Goal: Information Seeking & Learning: Learn about a topic

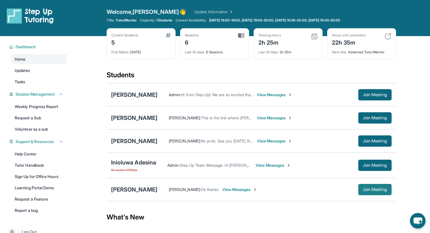
click at [366, 189] on span "Join Meeting" at bounding box center [375, 189] width 24 height 3
click at [138, 187] on div "[PERSON_NAME]" at bounding box center [134, 190] width 46 height 8
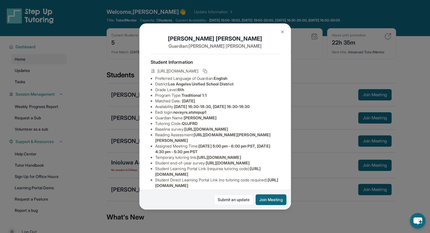
click at [187, 93] on li "Grade Level: 6th" at bounding box center [217, 90] width 124 height 6
click at [182, 92] on span "6th" at bounding box center [180, 89] width 6 height 5
click at [282, 32] on img at bounding box center [282, 32] width 5 height 5
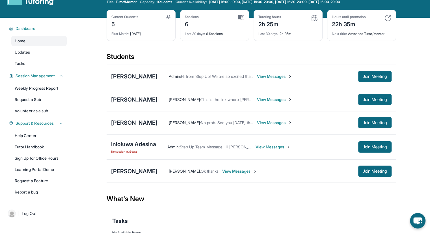
scroll to position [28, 0]
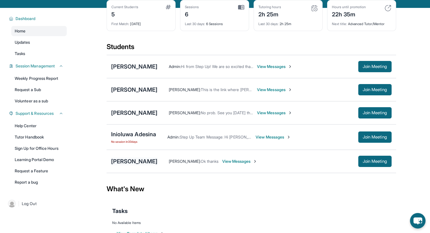
click at [132, 161] on div "[PERSON_NAME]" at bounding box center [134, 162] width 46 height 8
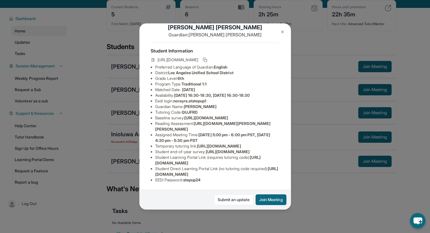
scroll to position [77, 0]
drag, startPoint x: 282, startPoint y: 31, endPoint x: 285, endPoint y: 23, distance: 8.4
click at [282, 31] on img at bounding box center [282, 32] width 5 height 5
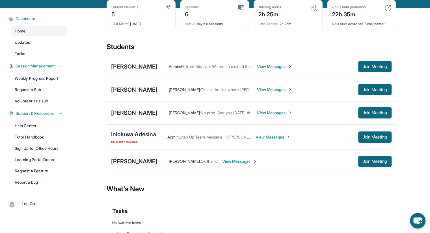
click at [135, 158] on div "[PERSON_NAME]" at bounding box center [134, 162] width 46 height 8
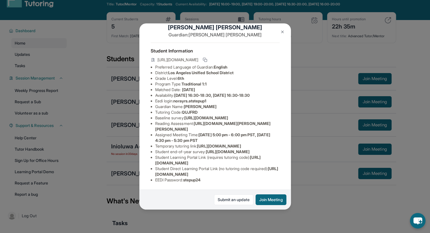
scroll to position [20, 0]
drag, startPoint x: 234, startPoint y: 126, endPoint x: 154, endPoint y: 118, distance: 80.4
click at [154, 118] on ul "Preferred Language of Guardian: English District: [GEOGRAPHIC_DATA] Unified Sch…" at bounding box center [215, 123] width 129 height 119
click at [179, 132] on span "[URL][DOMAIN_NAME][PERSON_NAME][PERSON_NAME]" at bounding box center [213, 126] width 116 height 10
drag, startPoint x: 179, startPoint y: 142, endPoint x: 196, endPoint y: 138, distance: 17.0
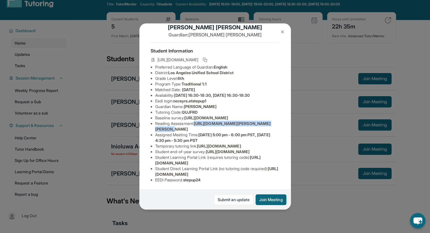
click at [196, 132] on li "Reading Assessment : [URL][DOMAIN_NAME][PERSON_NAME][PERSON_NAME]" at bounding box center [217, 126] width 124 height 11
click at [223, 144] on li "Assigned Meeting Time : [DATE] 5:00 pm - 6:00 pm PST, [DATE] 4:30 pm - 5:30 pm …" at bounding box center [217, 137] width 124 height 11
drag, startPoint x: 281, startPoint y: 148, endPoint x: 197, endPoint y: 138, distance: 84.5
click at [197, 138] on div "[PERSON_NAME] Guardian: [PERSON_NAME] Student Information [URL][DOMAIN_NAME] Pr…" at bounding box center [214, 116] width 151 height 187
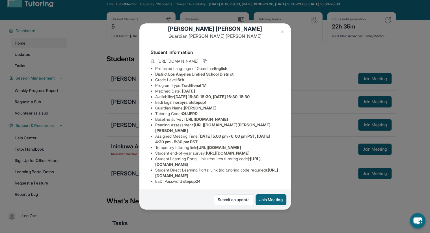
scroll to position [0, 0]
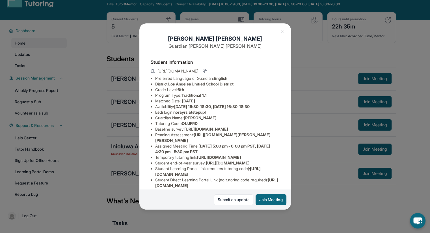
drag, startPoint x: 196, startPoint y: 130, endPoint x: 194, endPoint y: 142, distance: 12.3
click at [196, 126] on span "QUJFRD" at bounding box center [190, 123] width 16 height 5
click at [281, 34] on img at bounding box center [282, 32] width 5 height 5
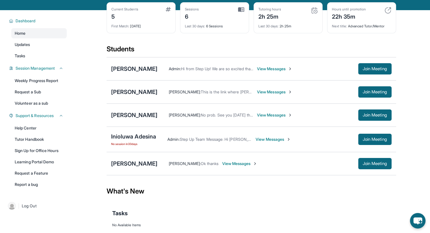
scroll to position [16, 0]
